Goal: Complete application form

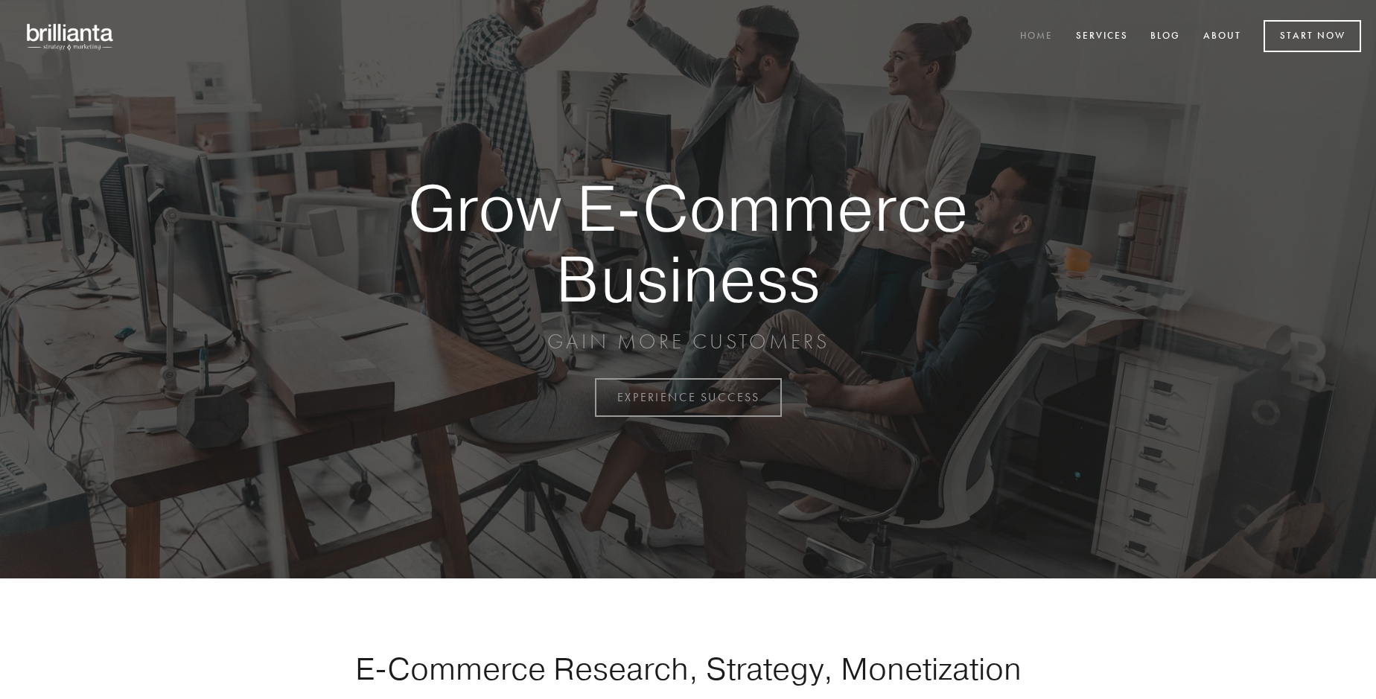
scroll to position [3903, 0]
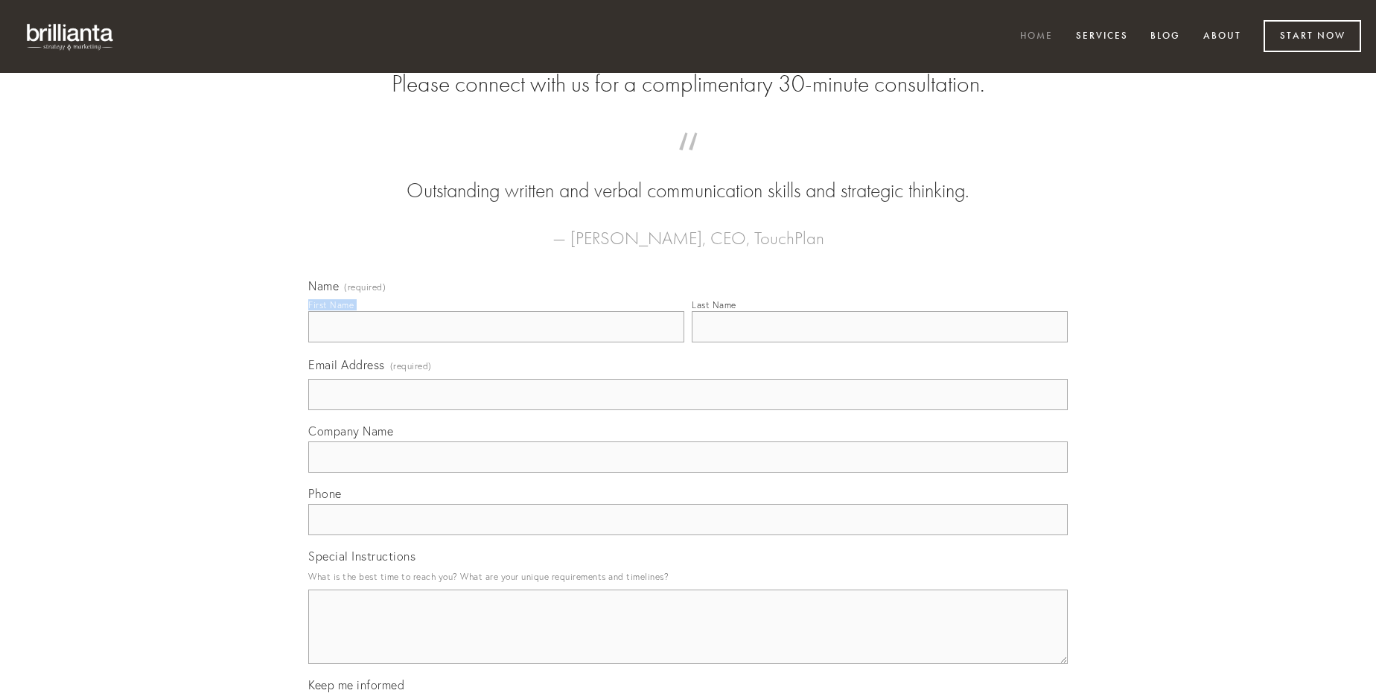
type input "[PERSON_NAME]"
click at [879, 343] on input "Last Name" at bounding box center [880, 326] width 376 height 31
type input "[PERSON_NAME]"
click at [688, 410] on input "Email Address (required)" at bounding box center [687, 394] width 759 height 31
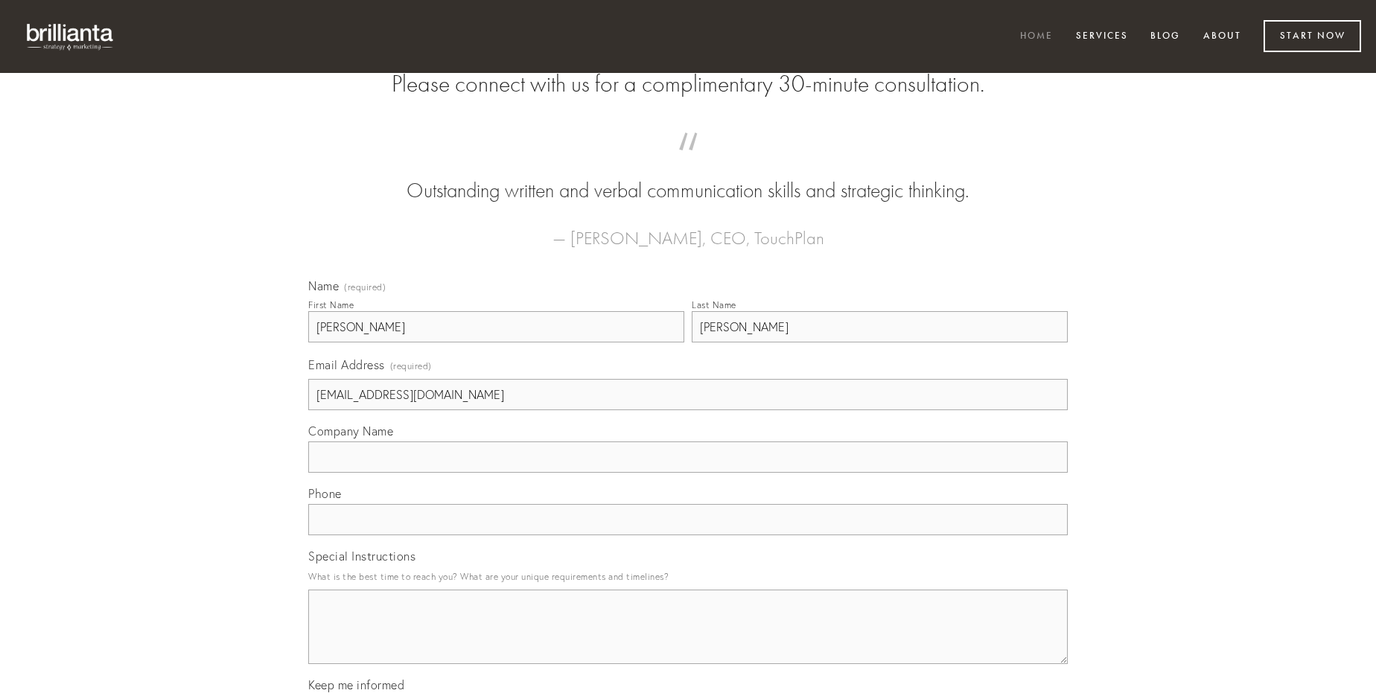
type input "[EMAIL_ADDRESS][DOMAIN_NAME]"
click at [688, 473] on input "Company Name" at bounding box center [687, 457] width 759 height 31
type input "cupiditate"
click at [688, 535] on input "text" at bounding box center [687, 519] width 759 height 31
click at [688, 640] on textarea "Special Instructions" at bounding box center [687, 627] width 759 height 74
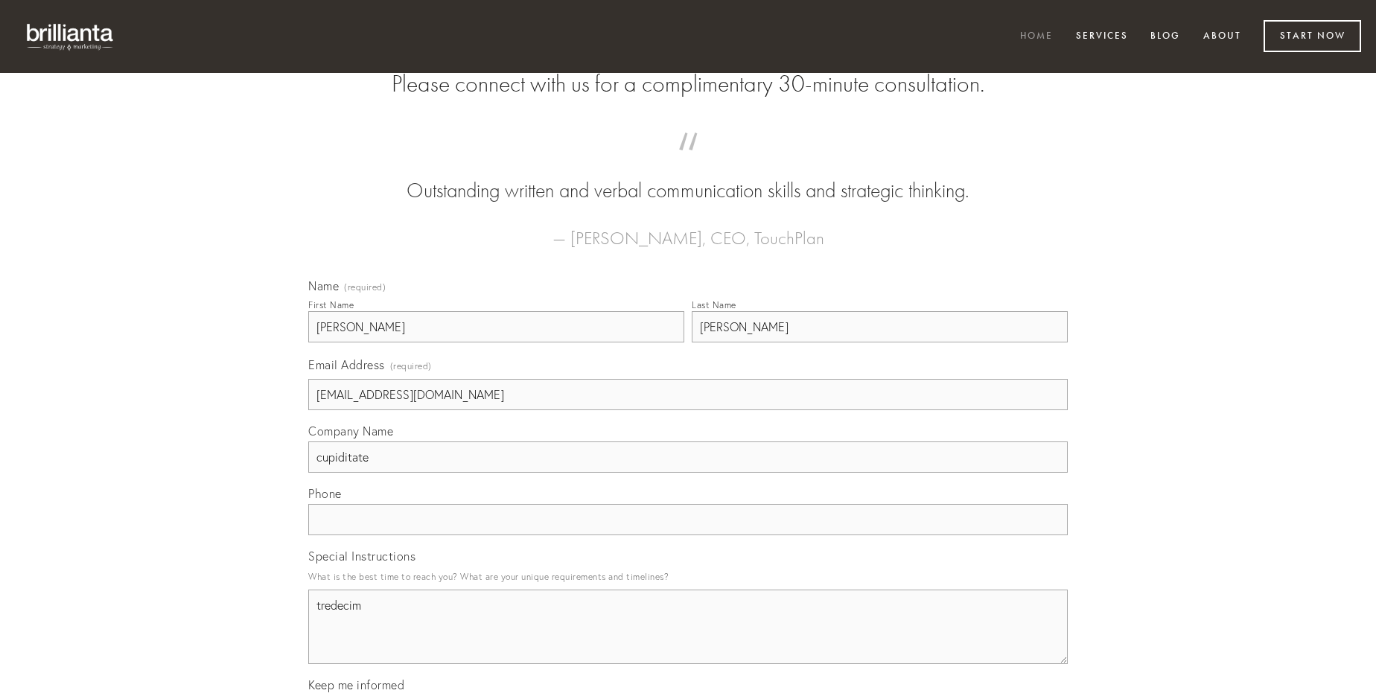
type textarea "tredecim"
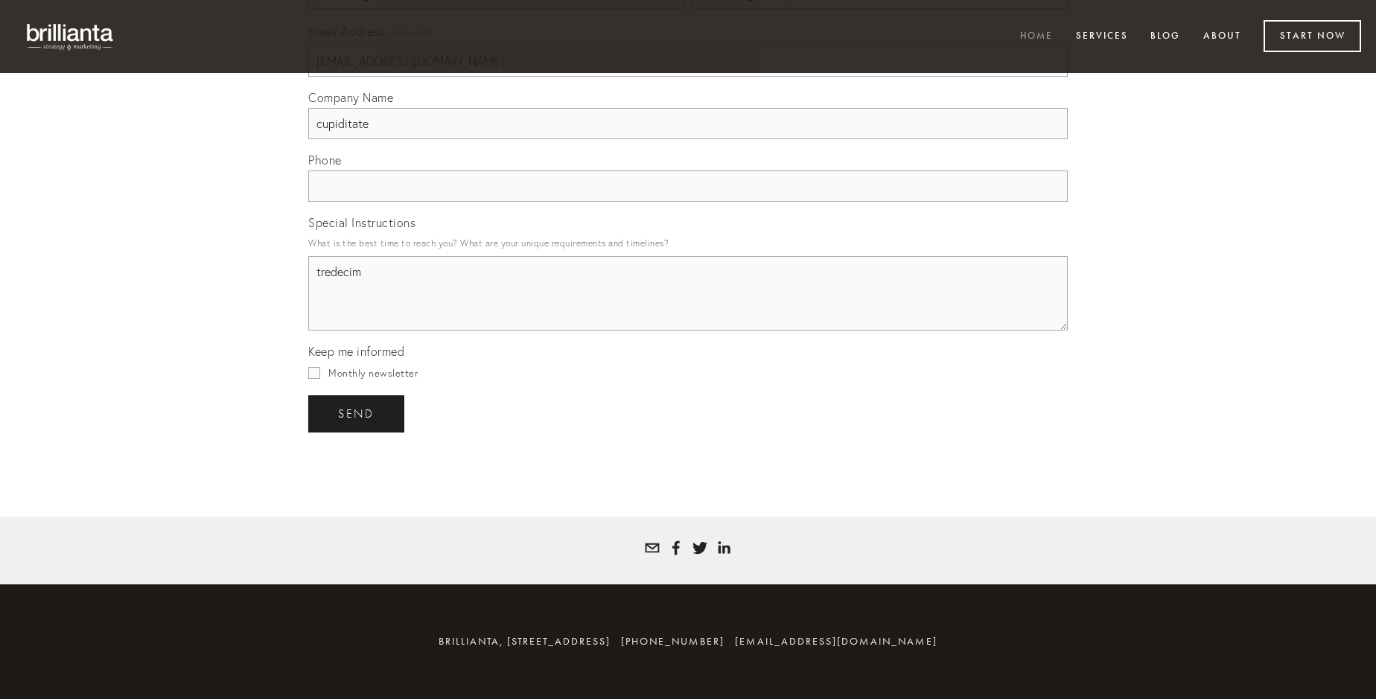
click at [357, 413] on span "send" at bounding box center [356, 413] width 36 height 13
